Goal: Obtain resource: Obtain resource

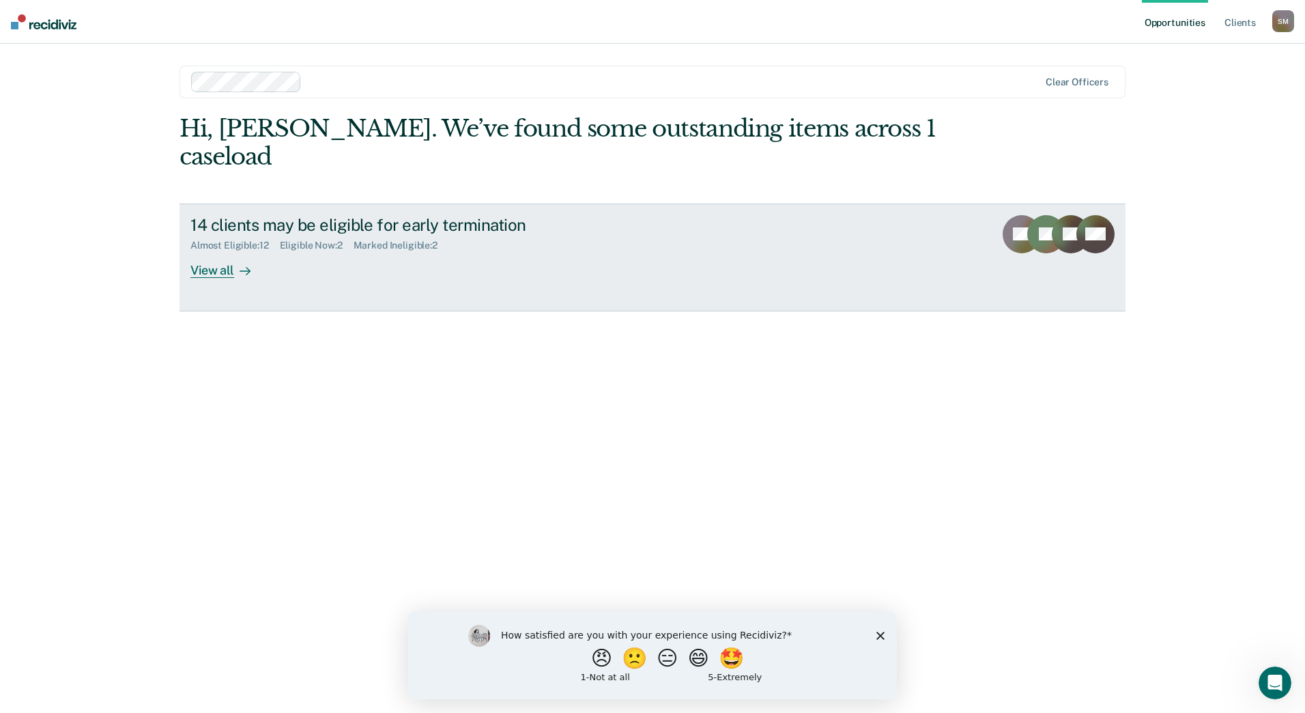
click at [232, 251] on div "View all" at bounding box center [228, 264] width 76 height 27
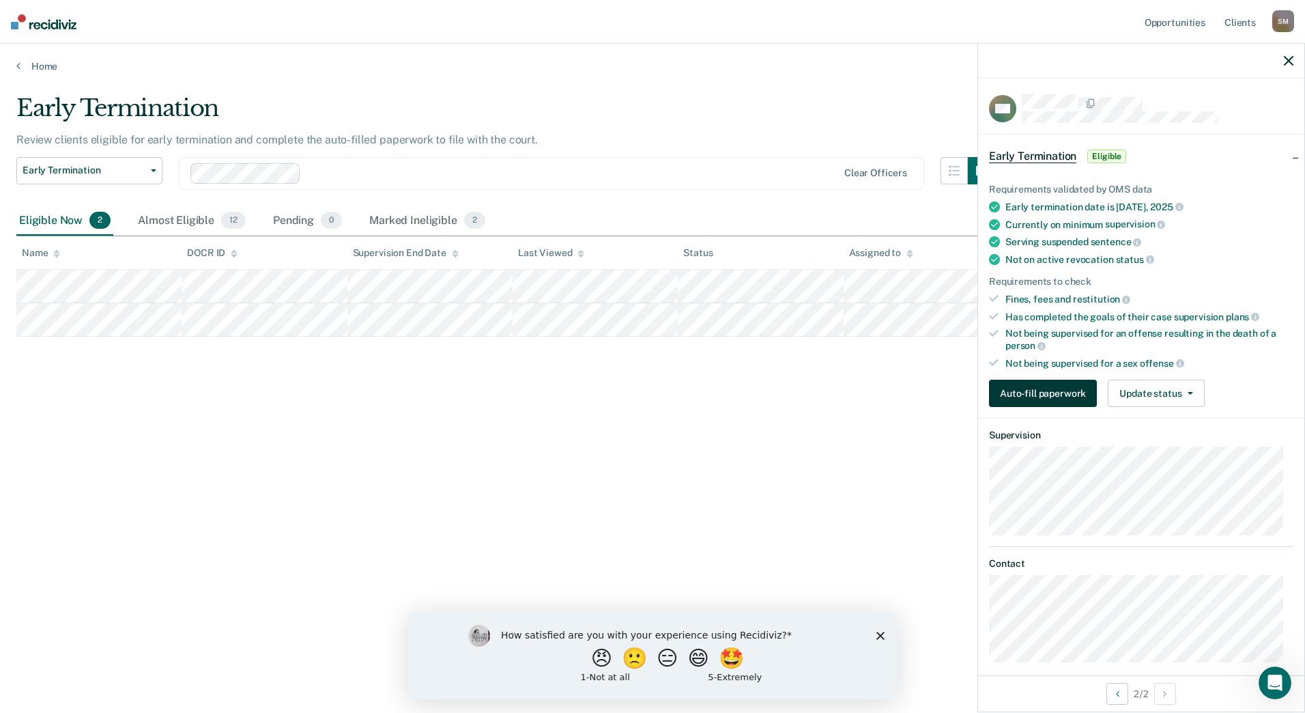
click at [1053, 384] on button "Auto-fill paperwork" at bounding box center [1043, 393] width 108 height 27
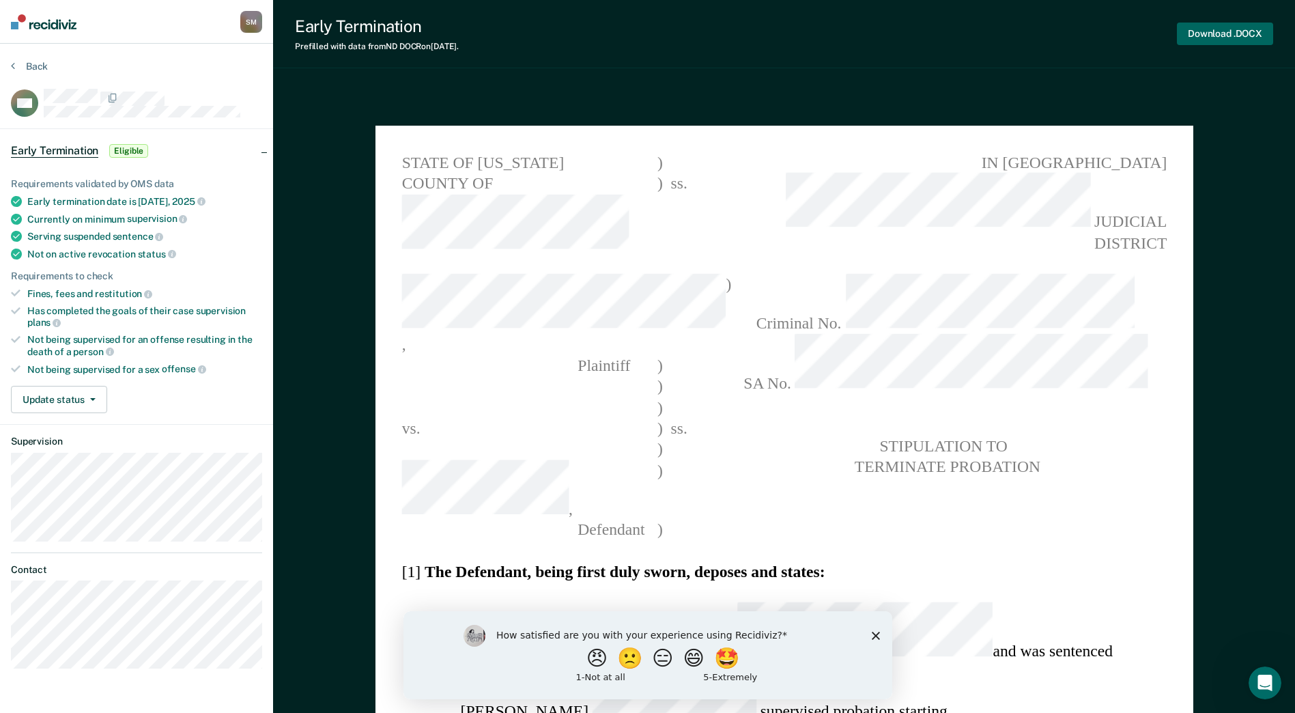
click at [1224, 32] on button "Download .DOCX" at bounding box center [1225, 34] width 96 height 23
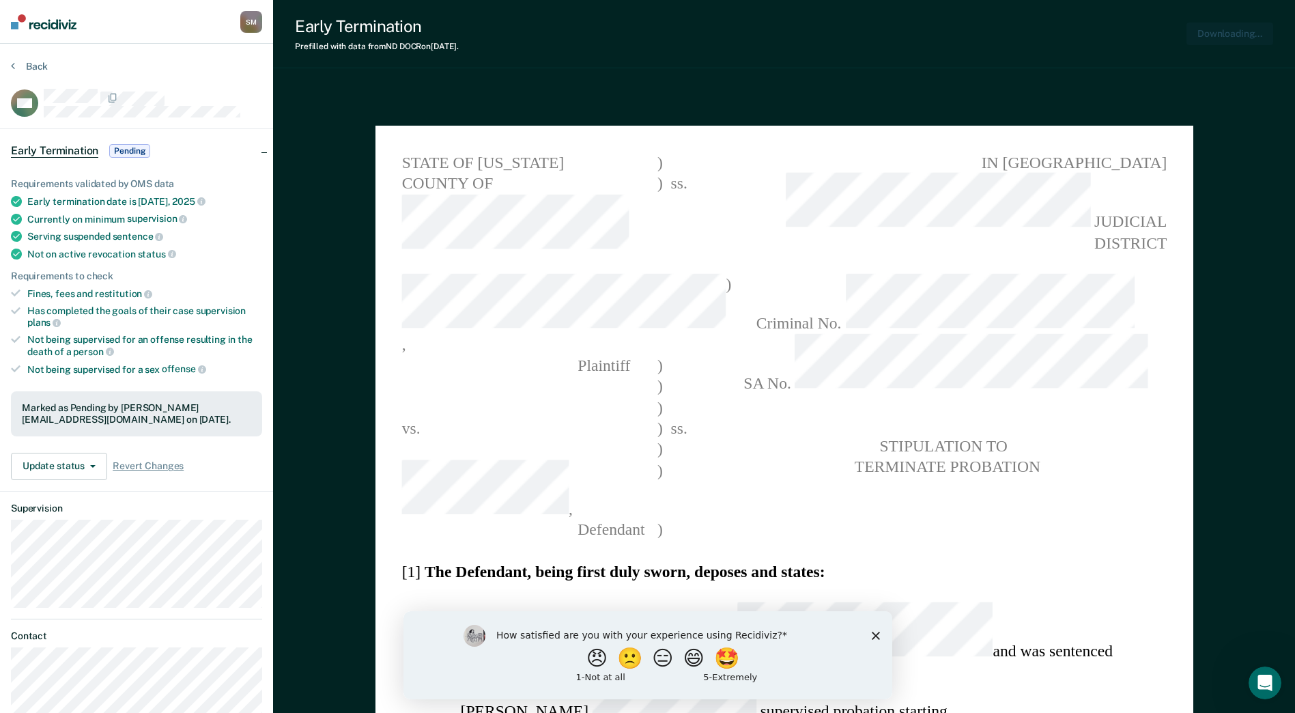
type textarea "x"
